Goal: Complete application form

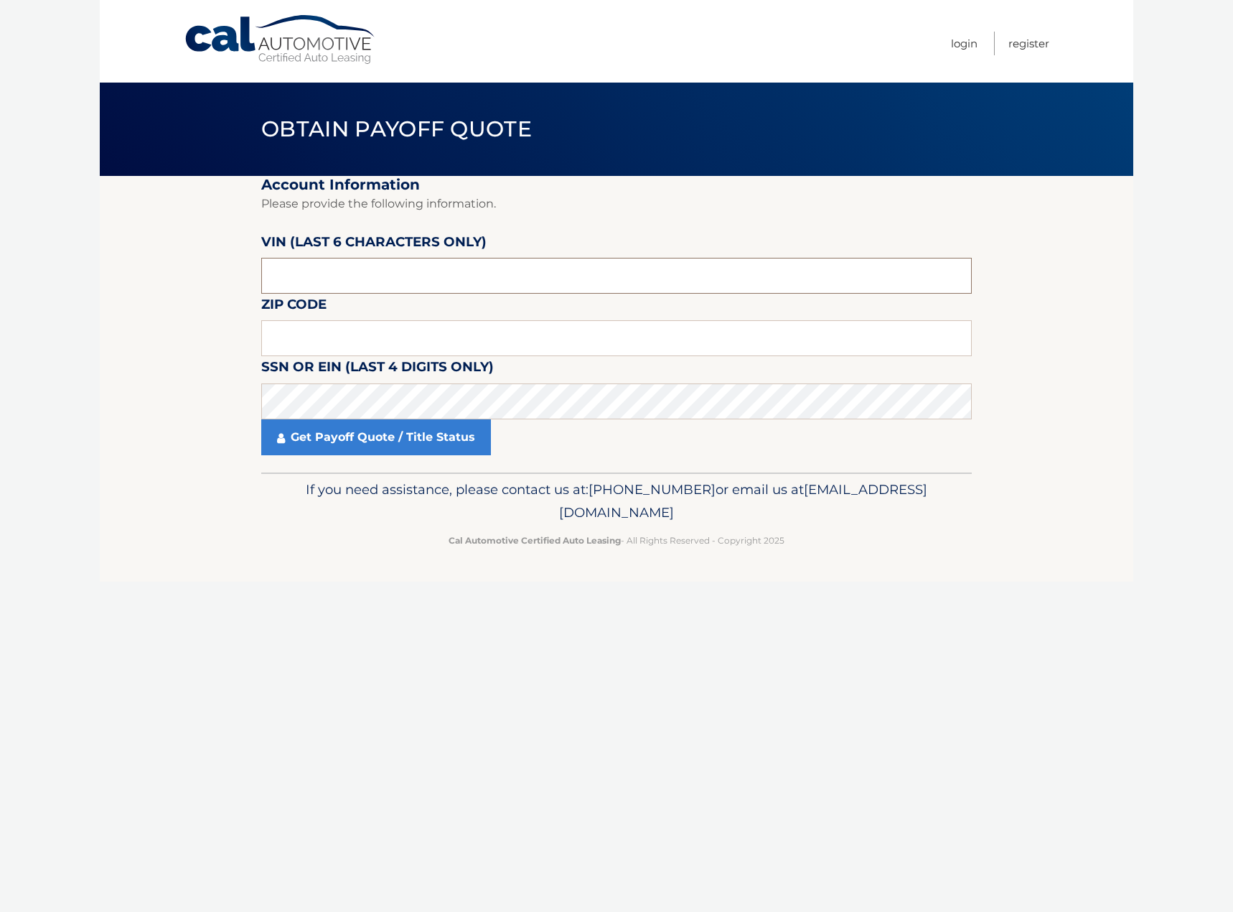
click at [370, 280] on input "text" at bounding box center [616, 276] width 711 height 36
type input "015307"
click at [459, 335] on input "text" at bounding box center [616, 338] width 711 height 36
type input "+"
type input "11590"
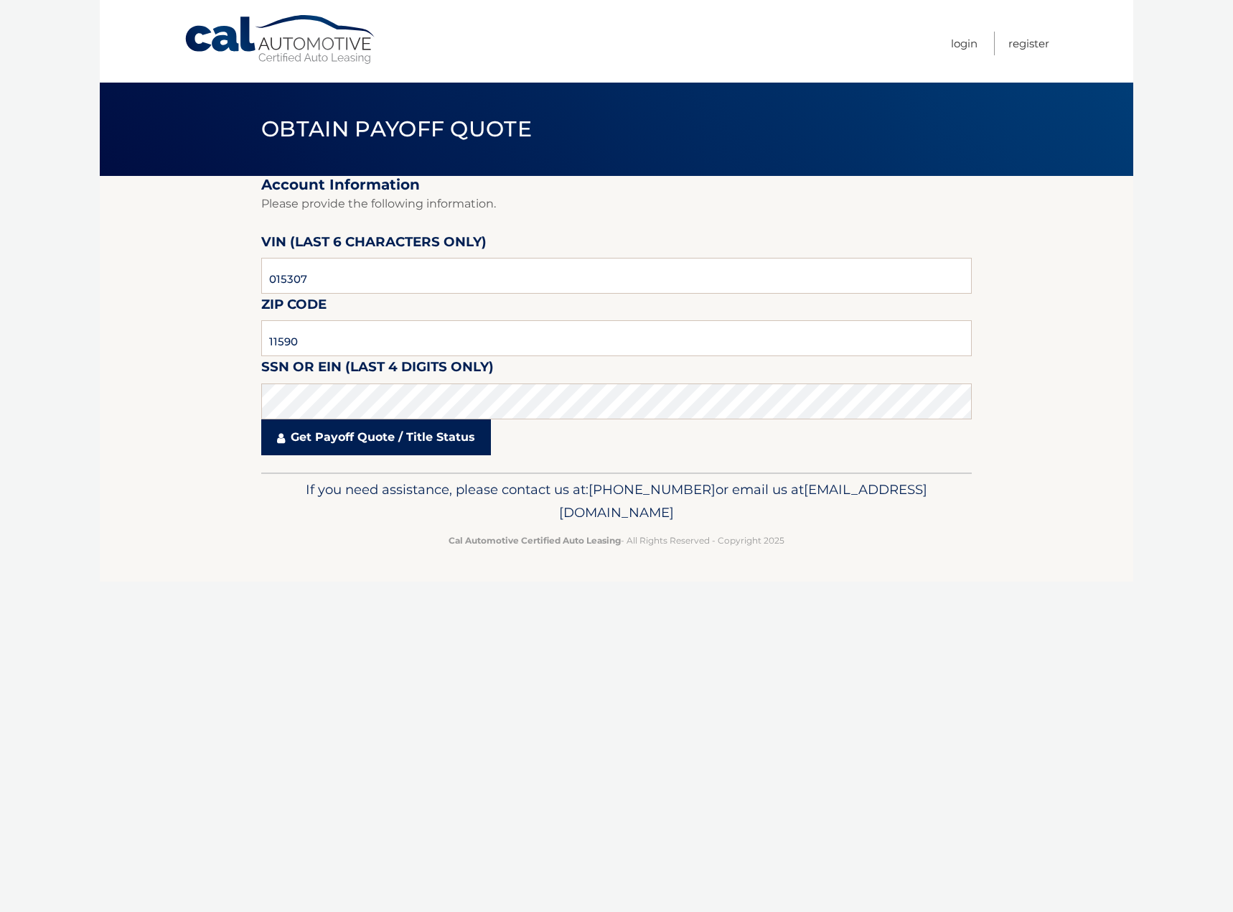
click at [476, 432] on link "Get Payoff Quote / Title Status" at bounding box center [376, 437] width 230 height 36
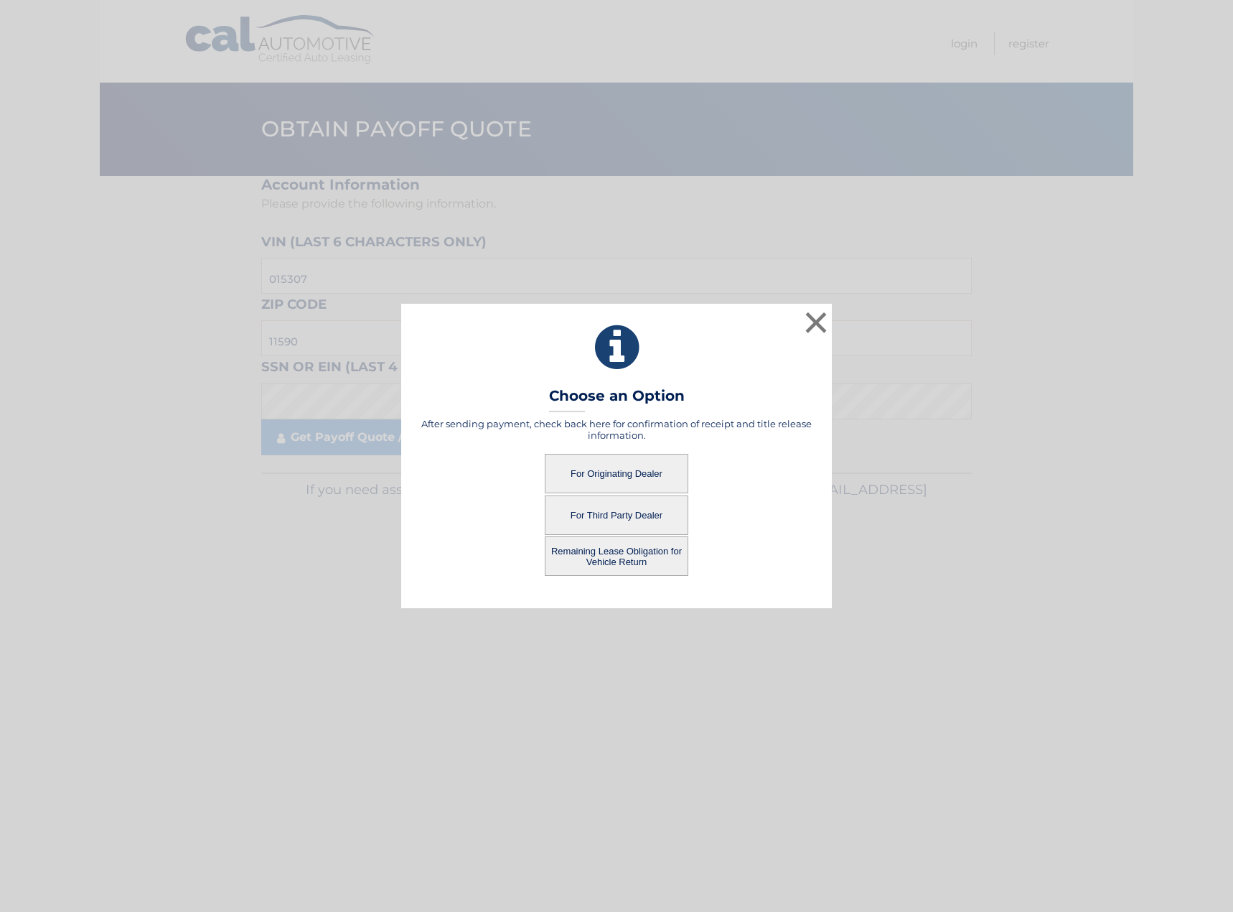
click at [643, 467] on button "For Originating Dealer" at bounding box center [617, 473] width 144 height 39
click at [635, 472] on button "For Originating Dealer" at bounding box center [617, 473] width 144 height 39
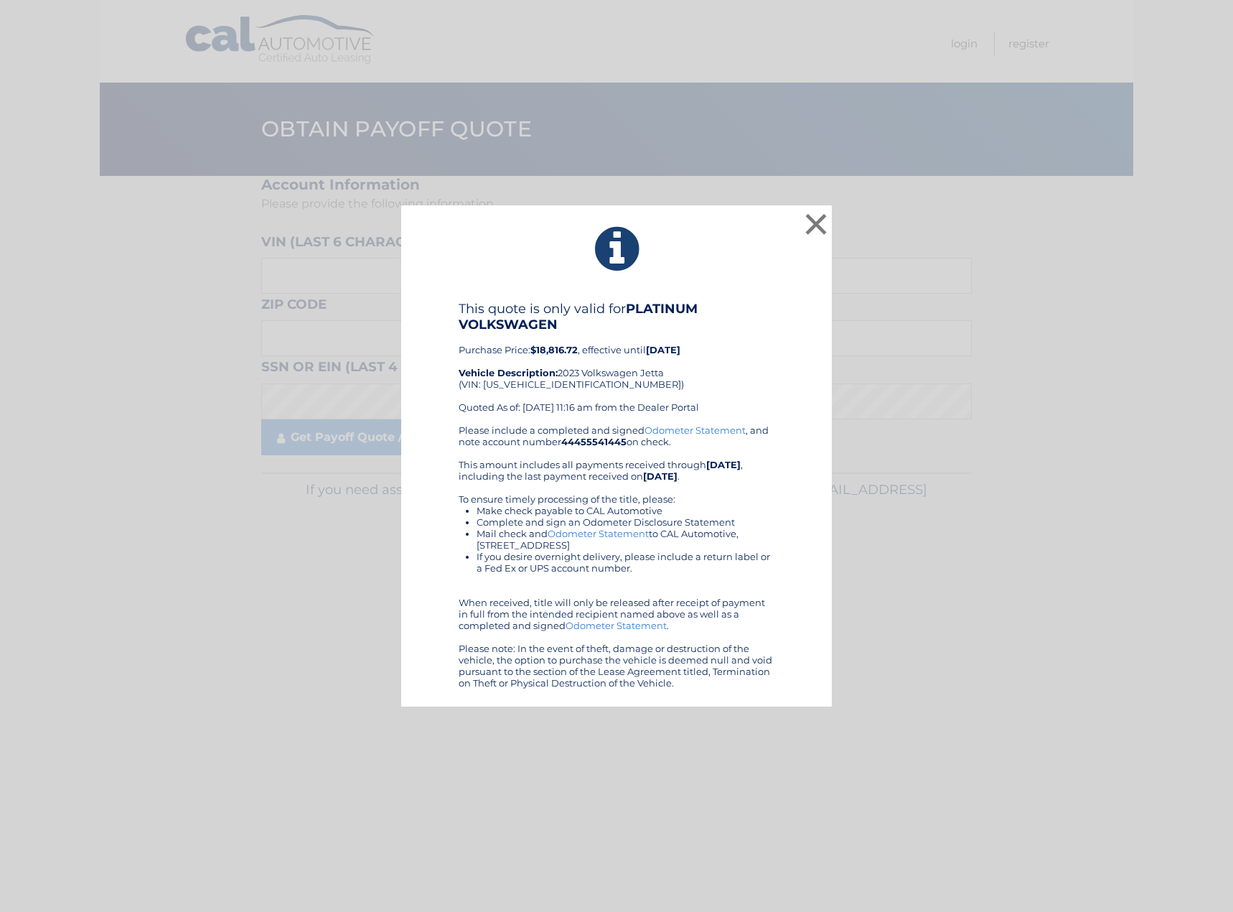
click at [688, 429] on link "Odometer Statement" at bounding box center [695, 429] width 101 height 11
click at [818, 227] on button "×" at bounding box center [816, 224] width 29 height 29
